Goal: Transaction & Acquisition: Subscribe to service/newsletter

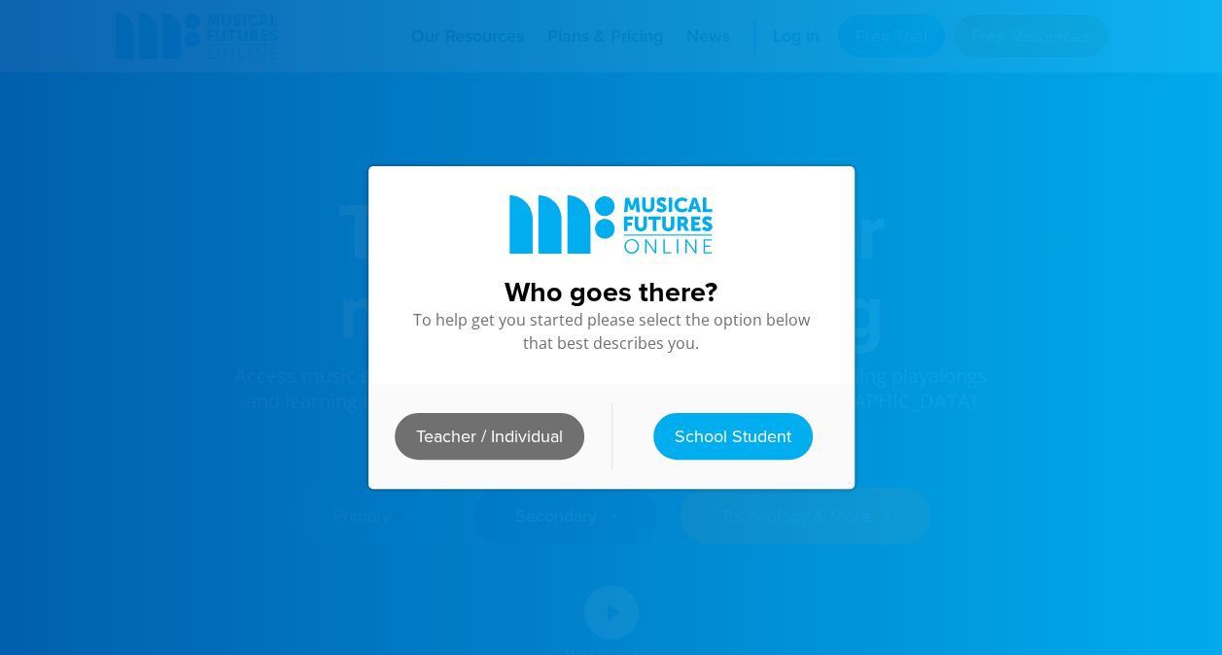
click at [482, 437] on link "Teacher / Individual" at bounding box center [490, 436] width 190 height 47
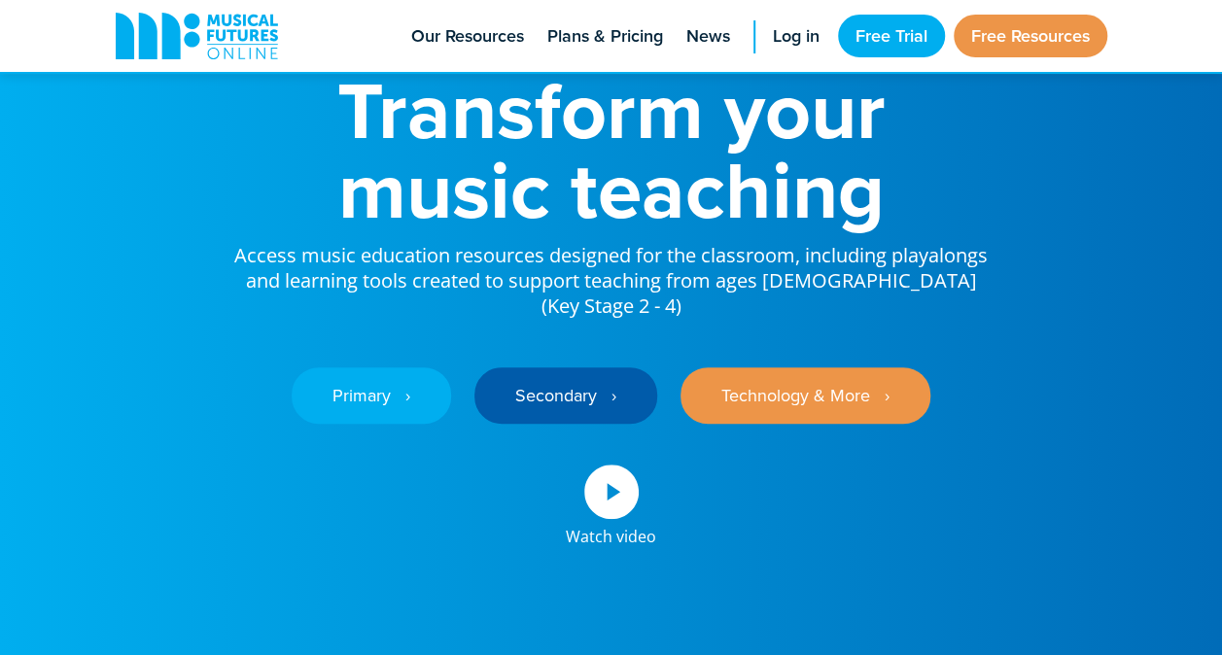
scroll to position [122, 0]
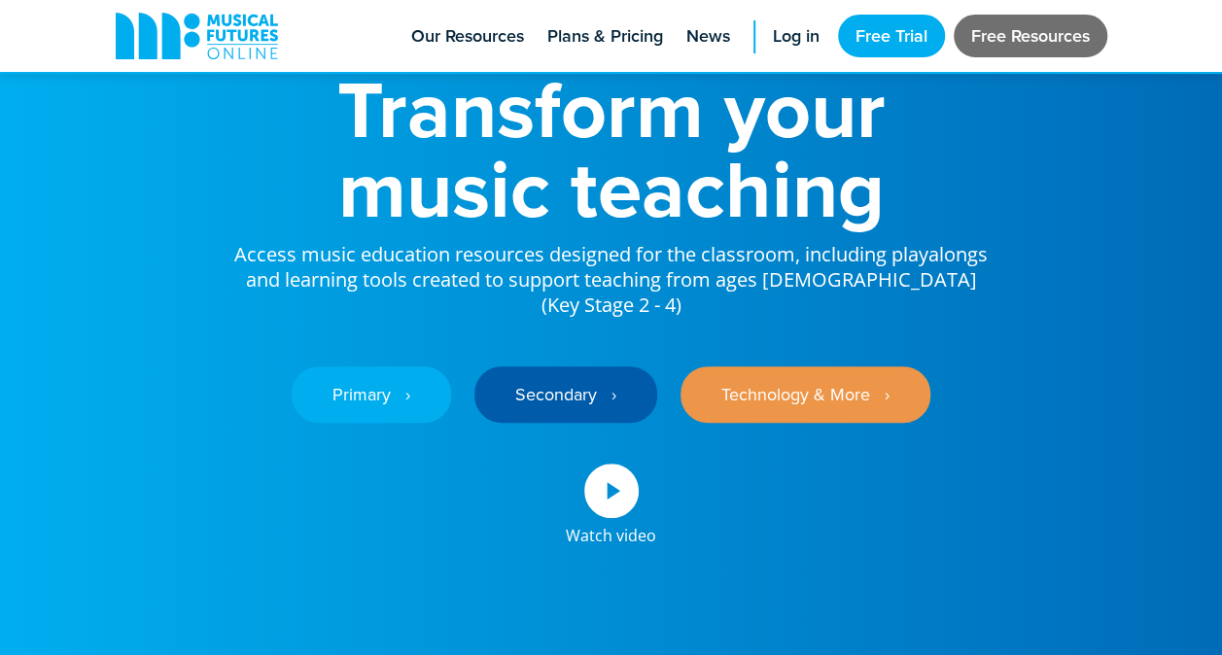
click at [999, 31] on link "Free Resources" at bounding box center [1031, 36] width 154 height 43
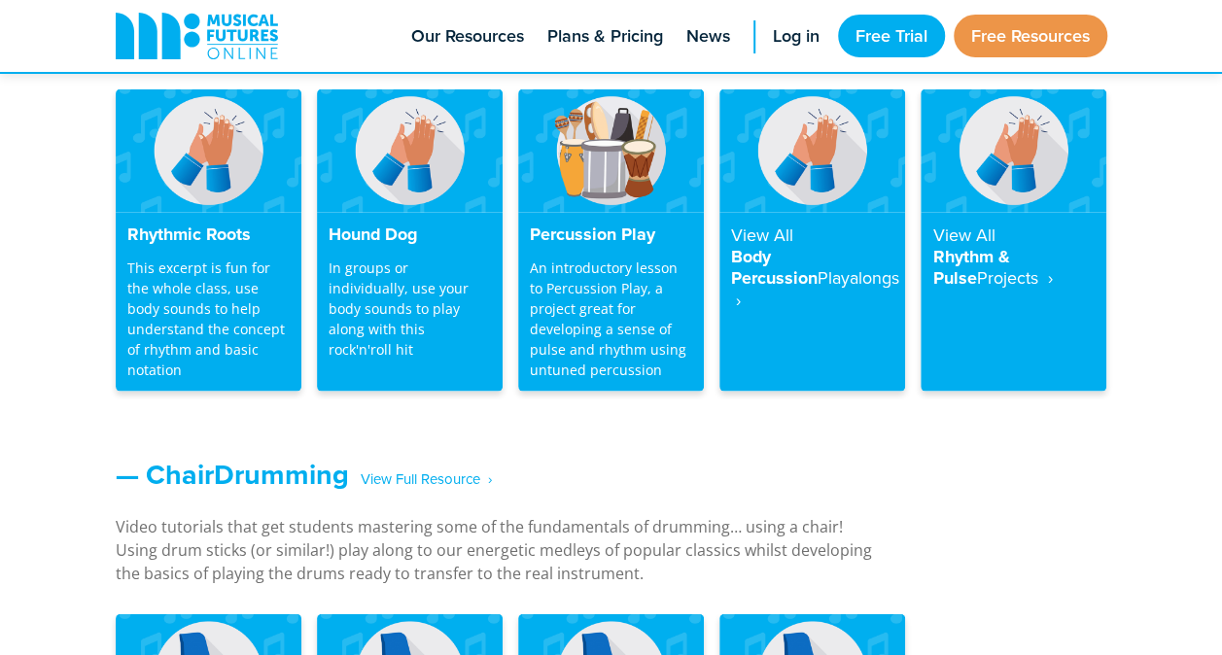
scroll to position [2221, 0]
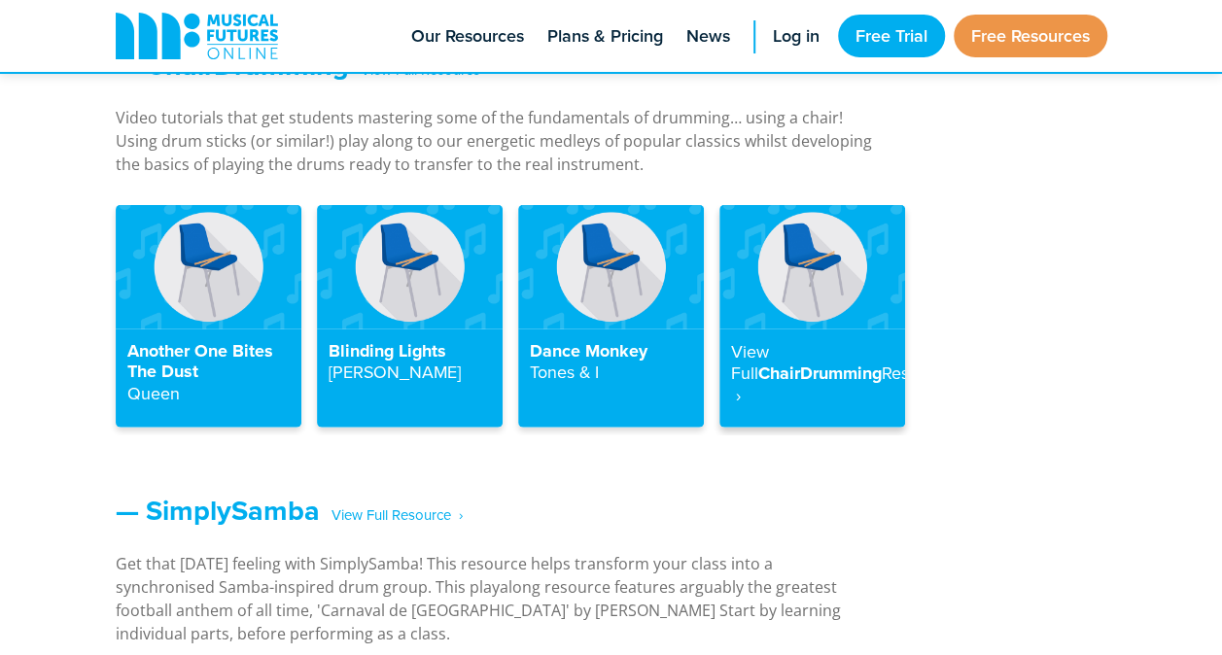
click at [809, 381] on strong "Resource ‎ ›" at bounding box center [842, 384] width 222 height 47
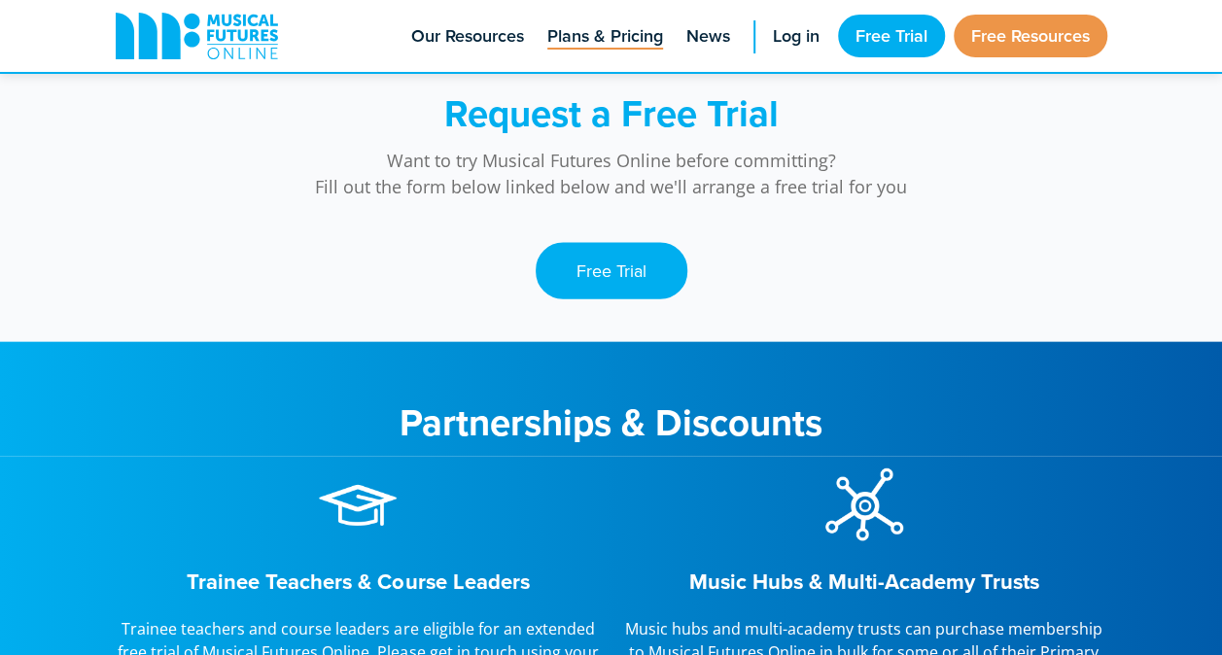
scroll to position [2042, 0]
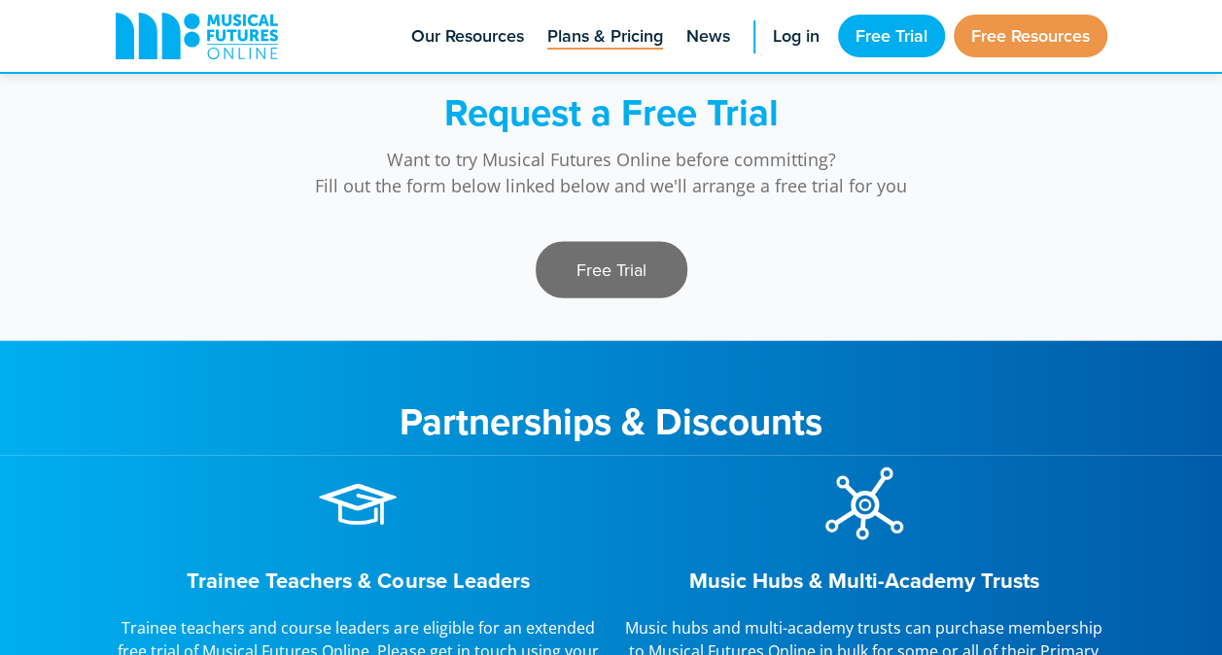
click at [589, 263] on link "Free Trial" at bounding box center [612, 270] width 152 height 56
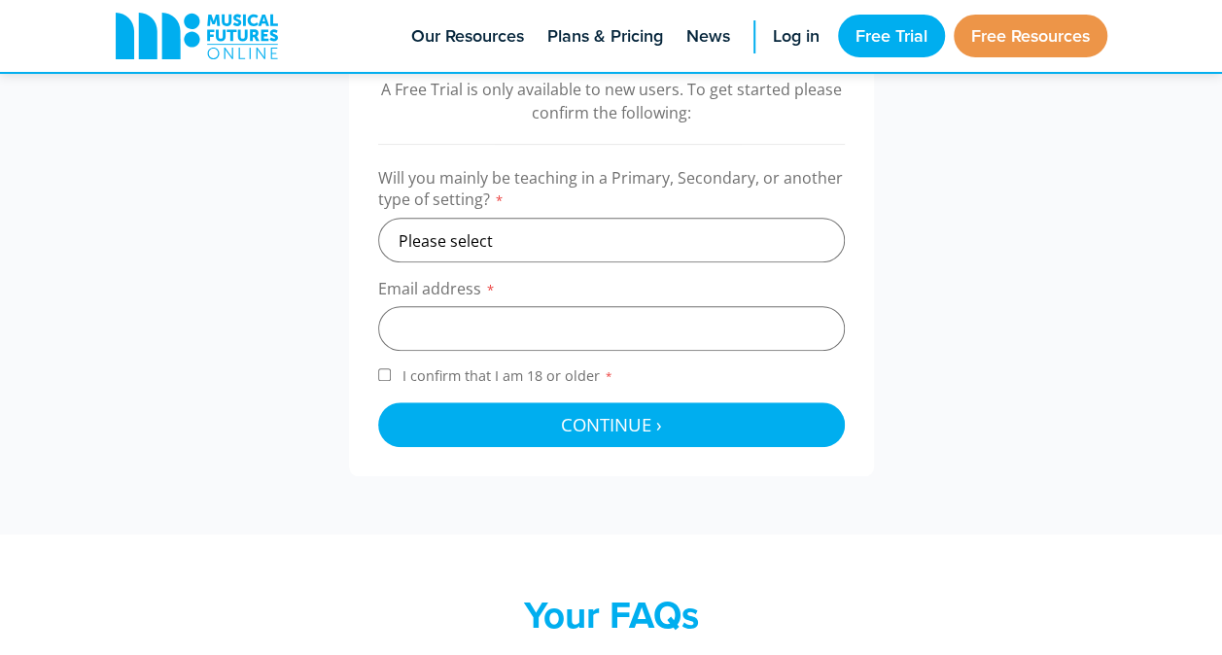
scroll to position [667, 0]
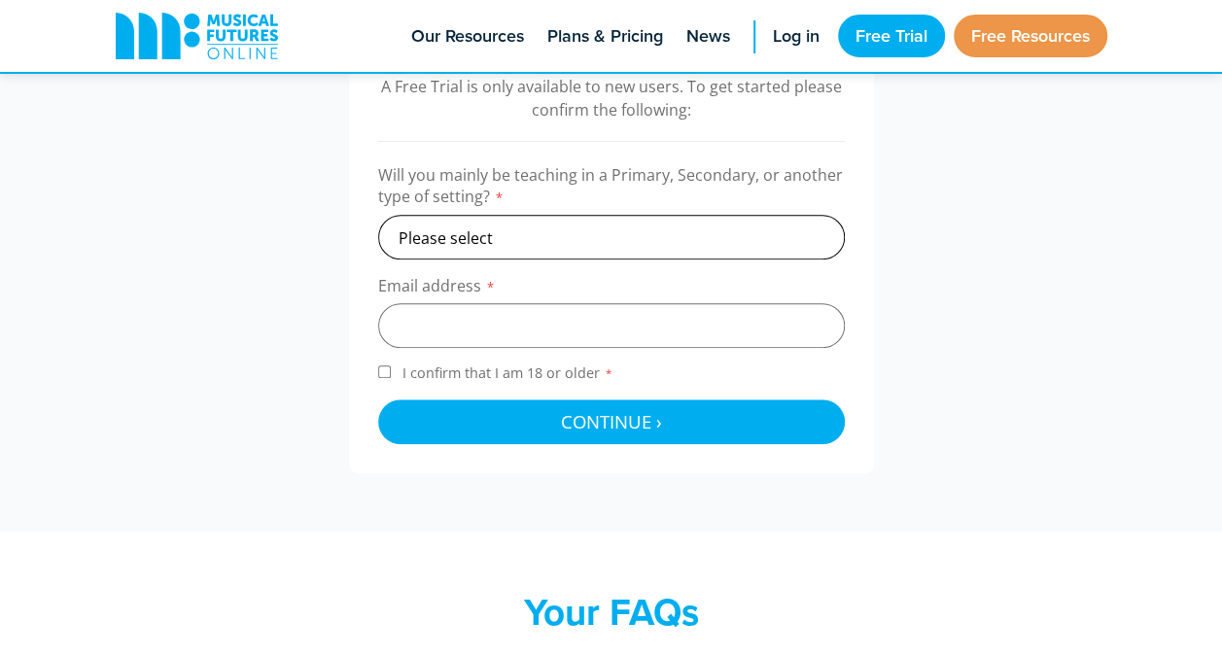
click at [568, 240] on select "Please select Primary Secondary Other" at bounding box center [611, 237] width 467 height 45
select select "secondary"
click at [378, 215] on select "Please select Primary Secondary Other" at bounding box center [611, 237] width 467 height 45
click at [443, 338] on input "email" at bounding box center [611, 325] width 467 height 45
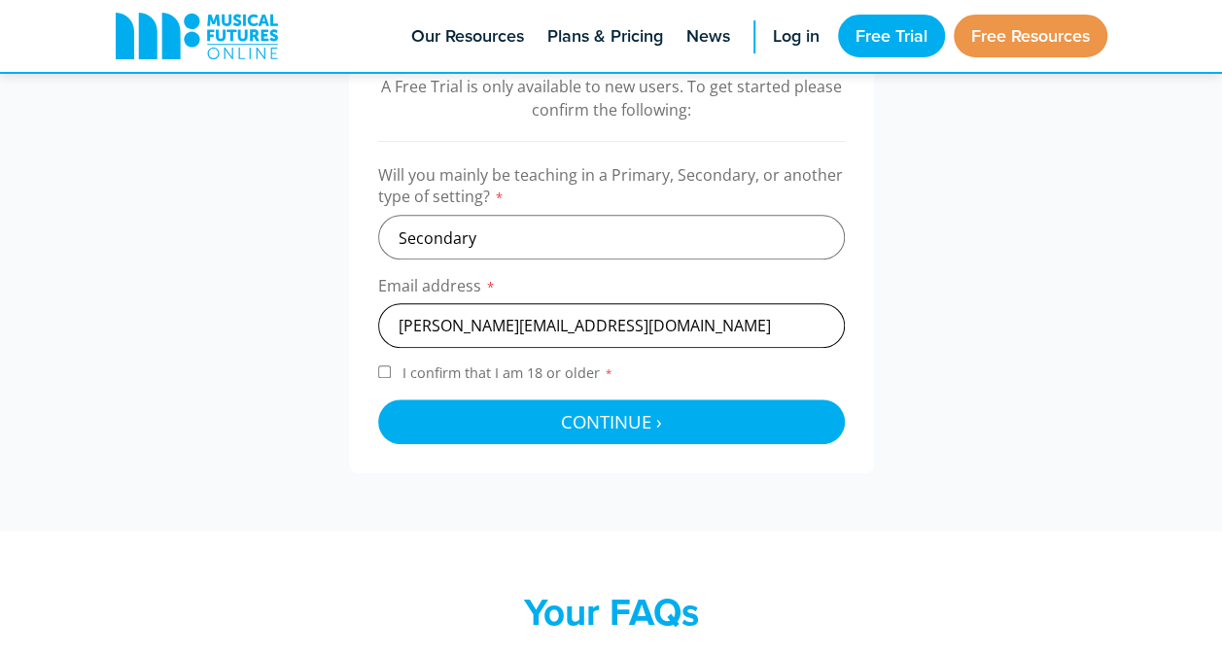
type input "tasha.hammond0@gmail.com"
click at [393, 379] on label "I confirm that I am 18 or older *" at bounding box center [611, 377] width 467 height 26
click at [391, 378] on input "I confirm that I am 18 or older *" at bounding box center [384, 372] width 13 height 13
checkbox input "true"
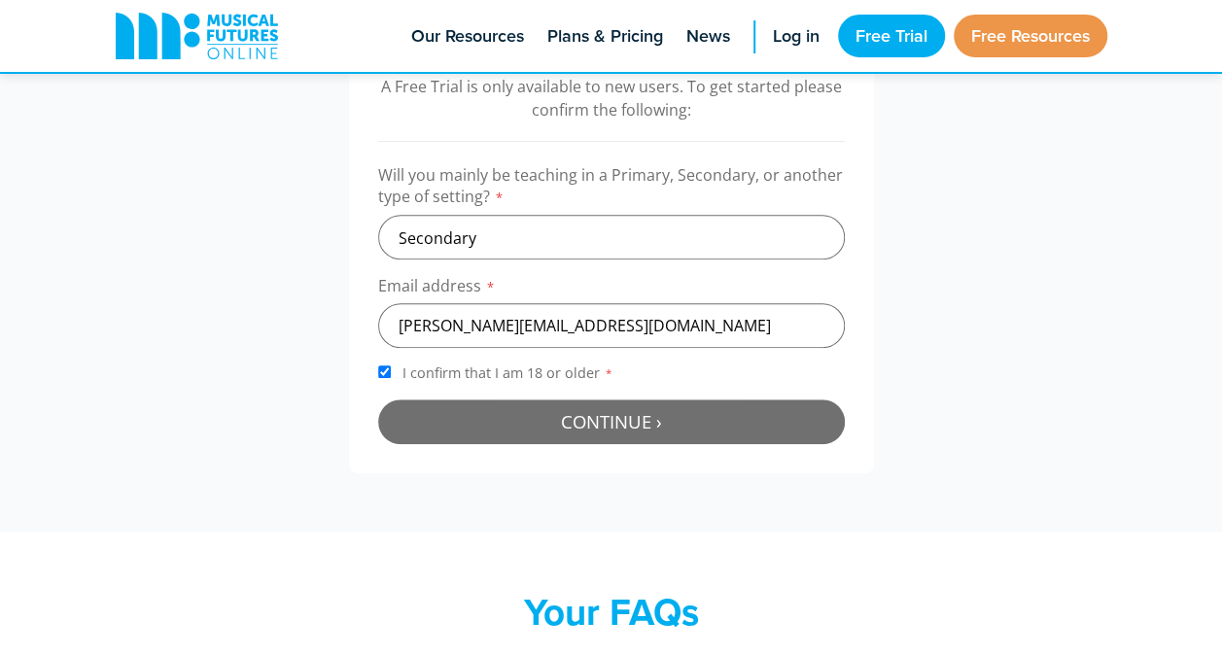
click at [473, 416] on button "Continue › Checking your details..." at bounding box center [611, 422] width 467 height 45
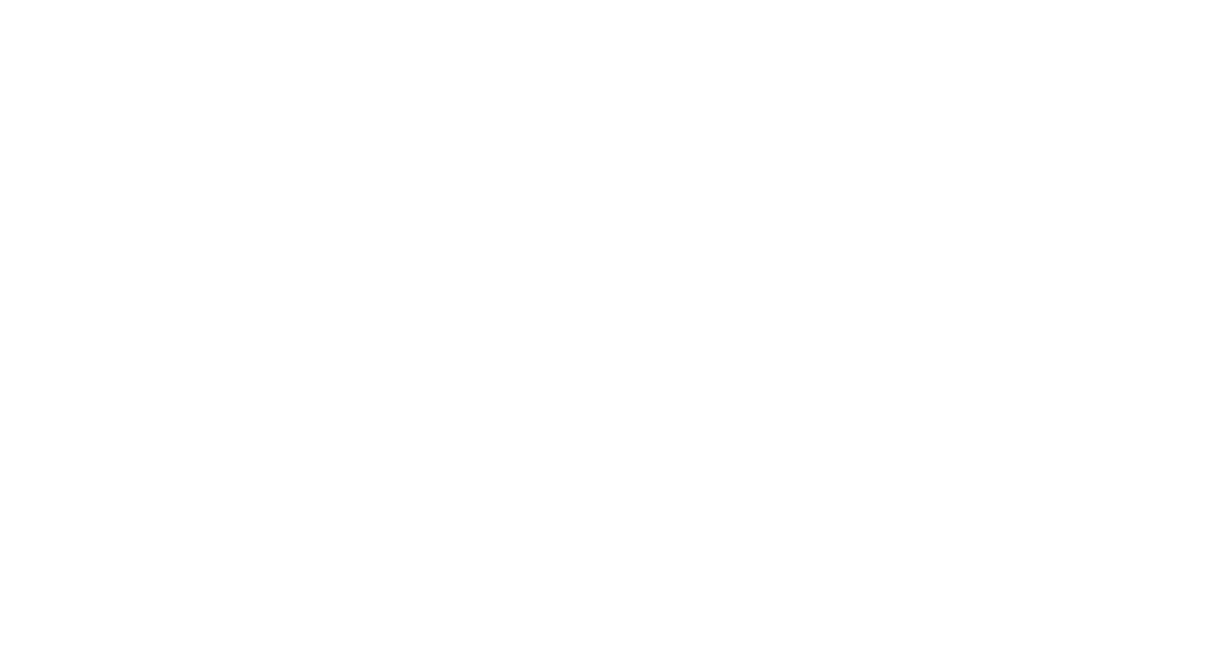
scroll to position [634, 0]
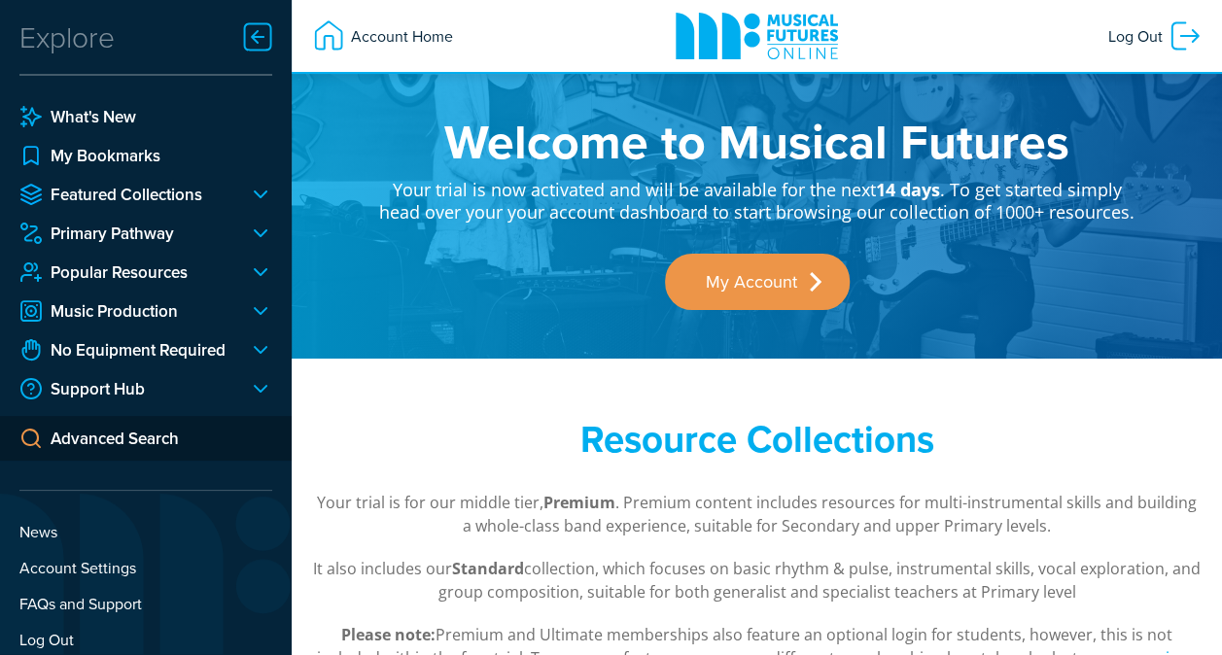
click at [749, 321] on div "Welcome to Musical Futures Your trial is now activated and will be available fo…" at bounding box center [757, 179] width 931 height 359
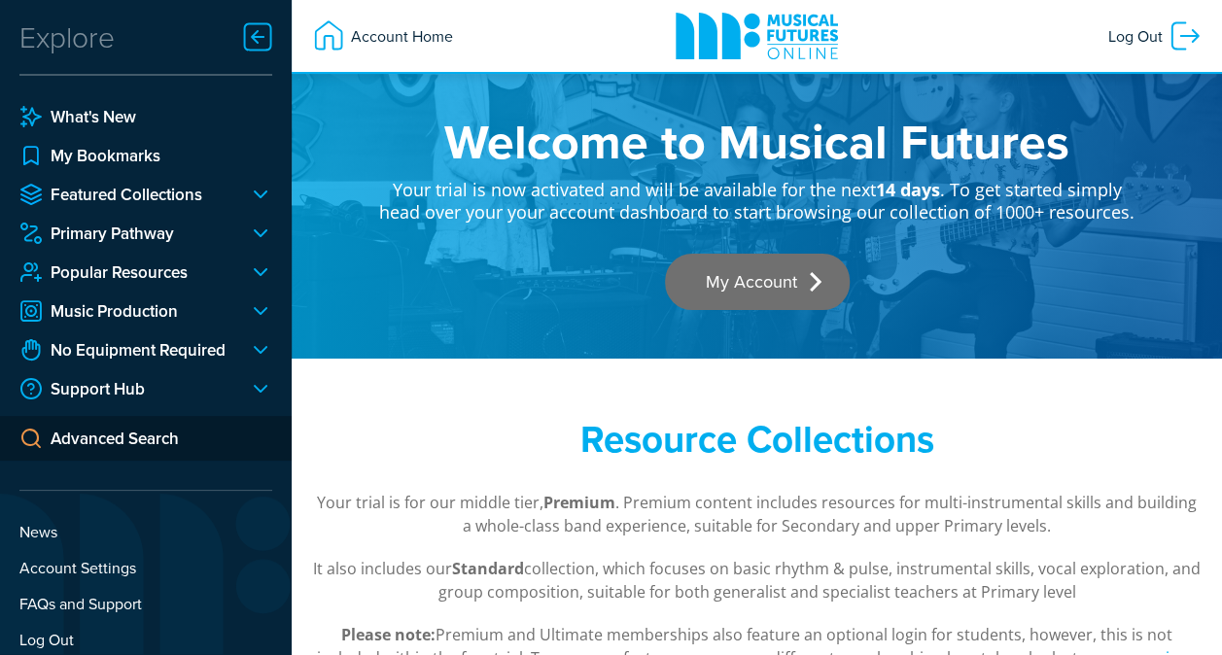
click at [747, 304] on link "My Account" at bounding box center [757, 282] width 185 height 56
